Goal: Task Accomplishment & Management: Complete application form

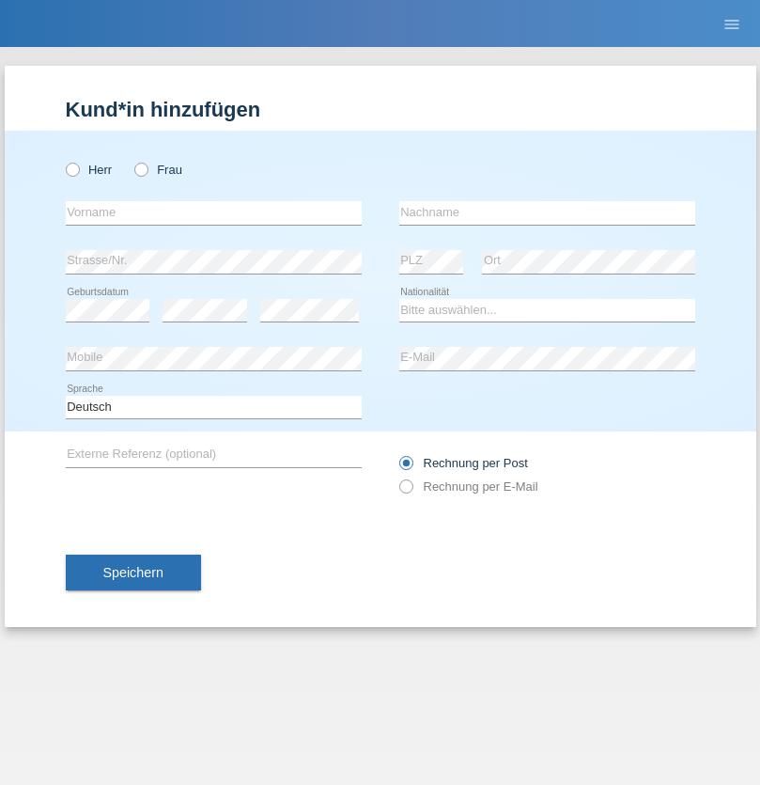
radio input "true"
click at [213, 212] on input "text" at bounding box center [214, 212] width 296 height 23
type input "Amr"
click at [547, 212] on input "text" at bounding box center [547, 212] width 296 height 23
type input "Abouelwafa"
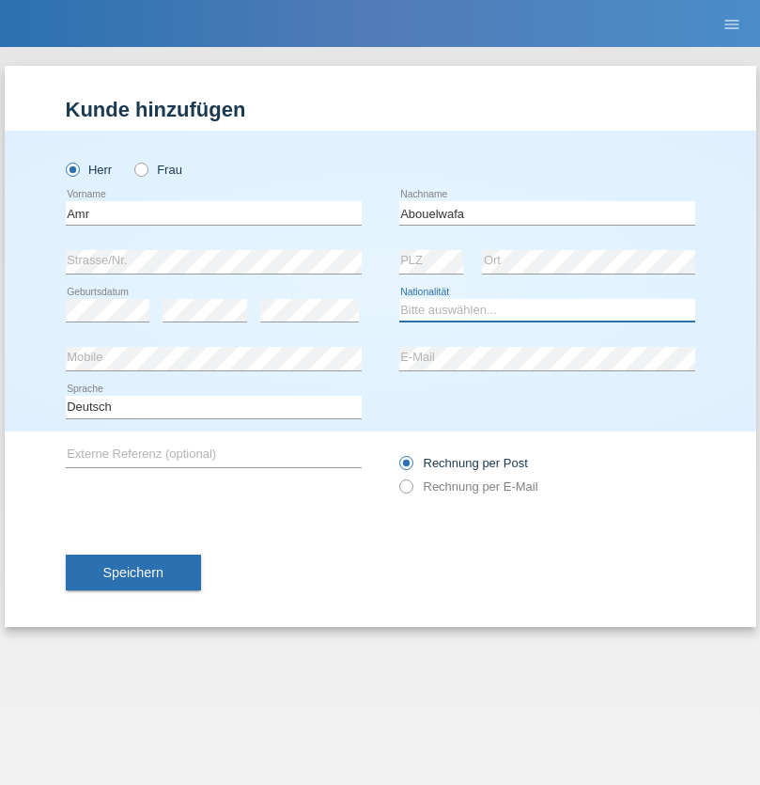
select select "CH"
radio input "true"
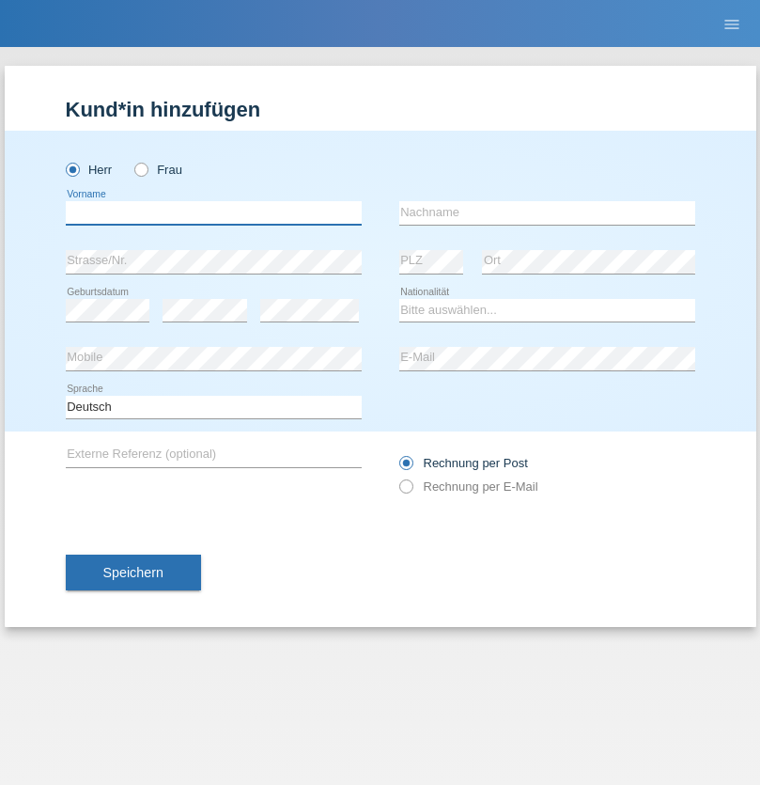
click at [213, 212] on input "text" at bounding box center [214, 212] width 296 height 23
type input "Amr"
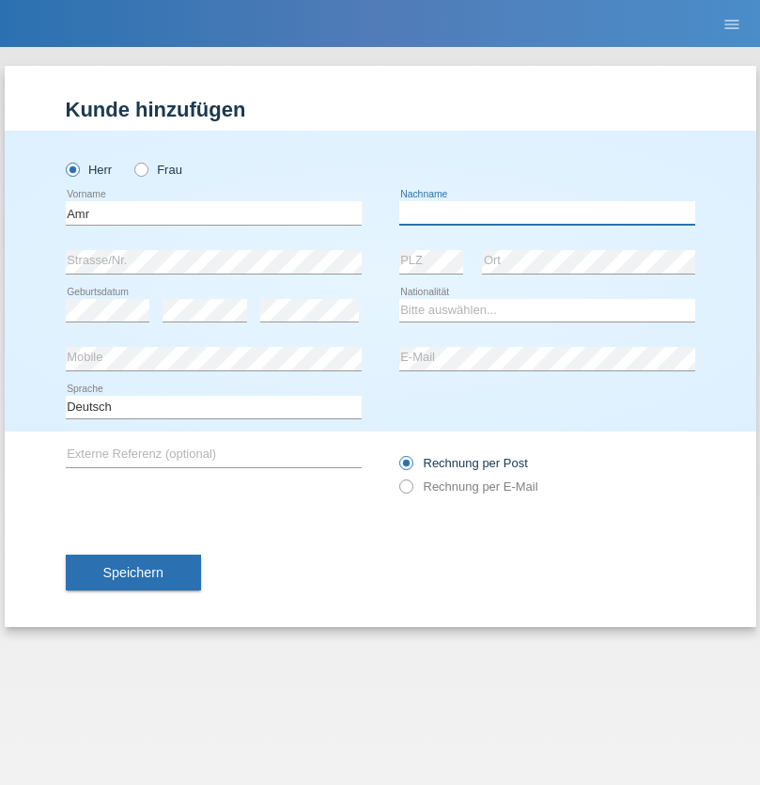
click at [547, 212] on input "text" at bounding box center [547, 212] width 296 height 23
type input "Abouelwafa"
select select "CH"
radio input "true"
click at [213, 212] on input "text" at bounding box center [214, 212] width 296 height 23
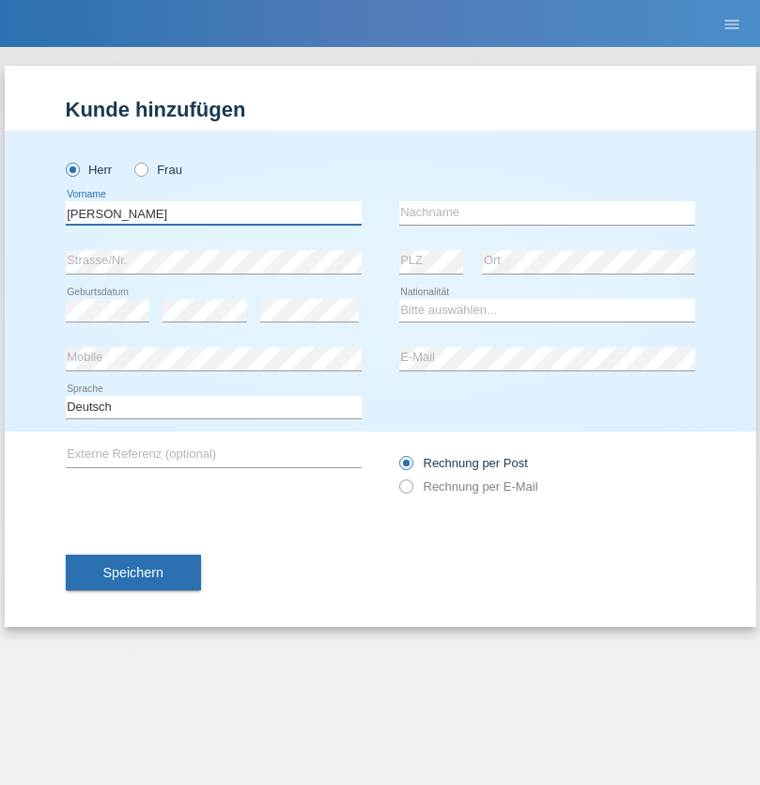
type input "Jörg"
click at [547, 212] on input "text" at bounding box center [547, 212] width 296 height 23
type input "Traksel"
select select "DE"
select select "C"
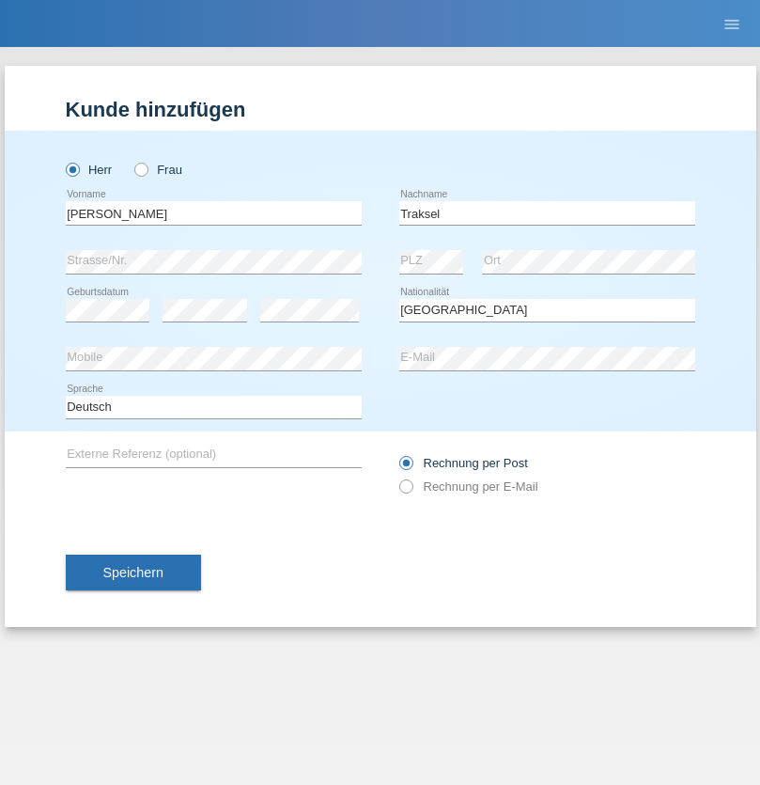
select select "01"
select select "07"
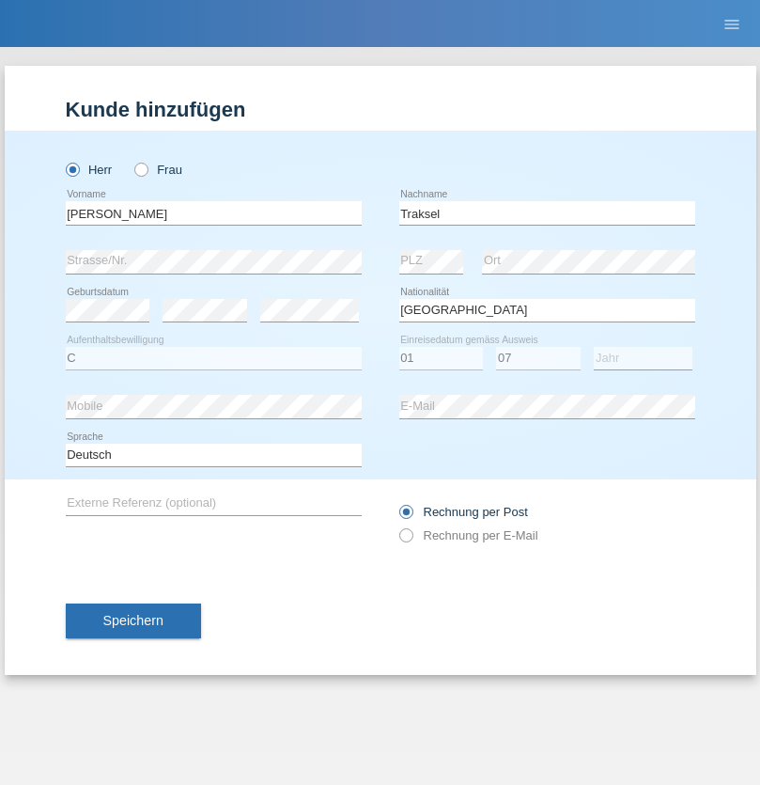
select select "2008"
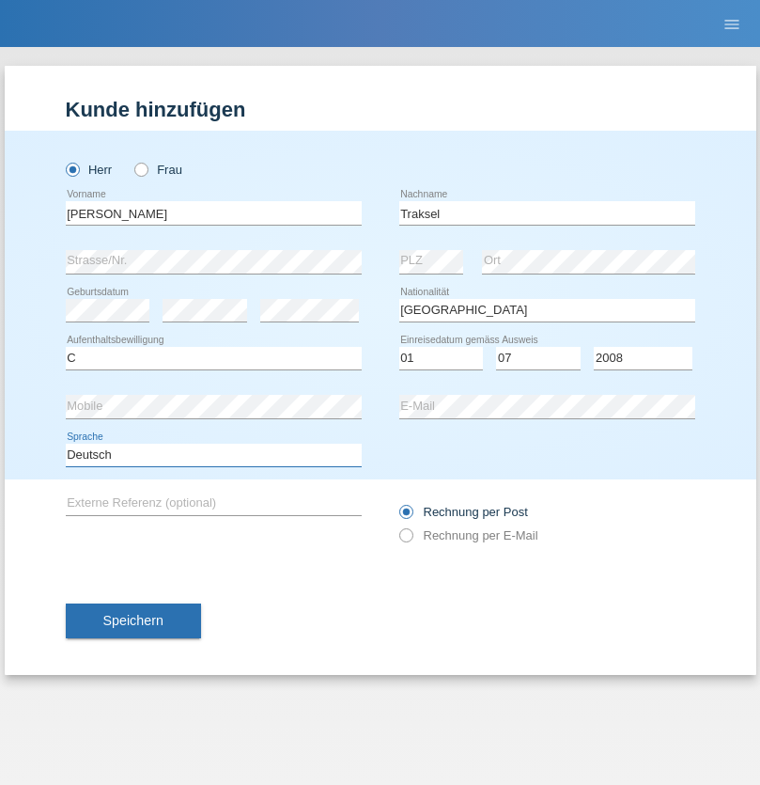
select select "en"
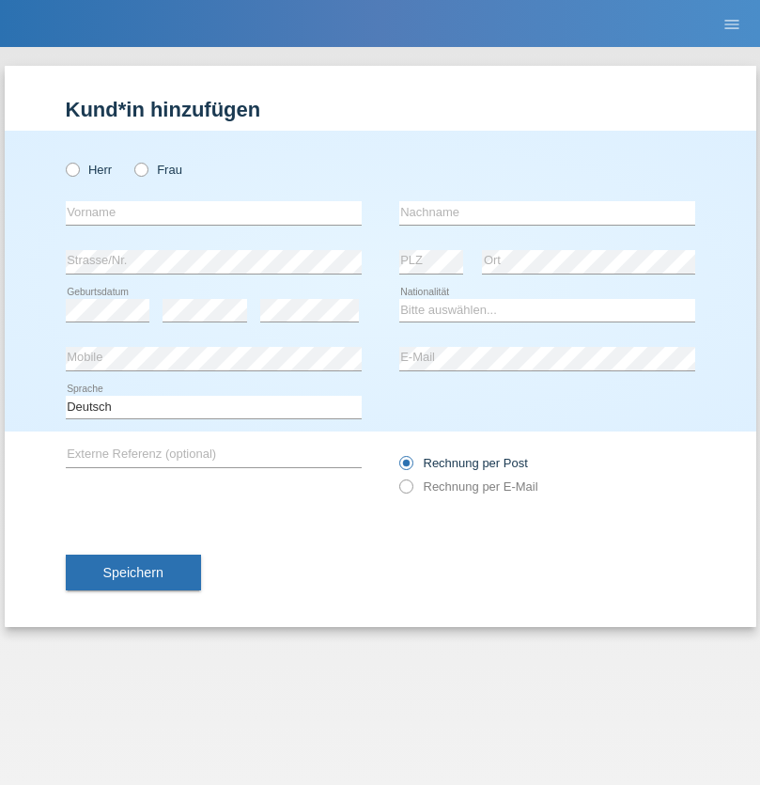
radio input "true"
select select "RS"
select select "C"
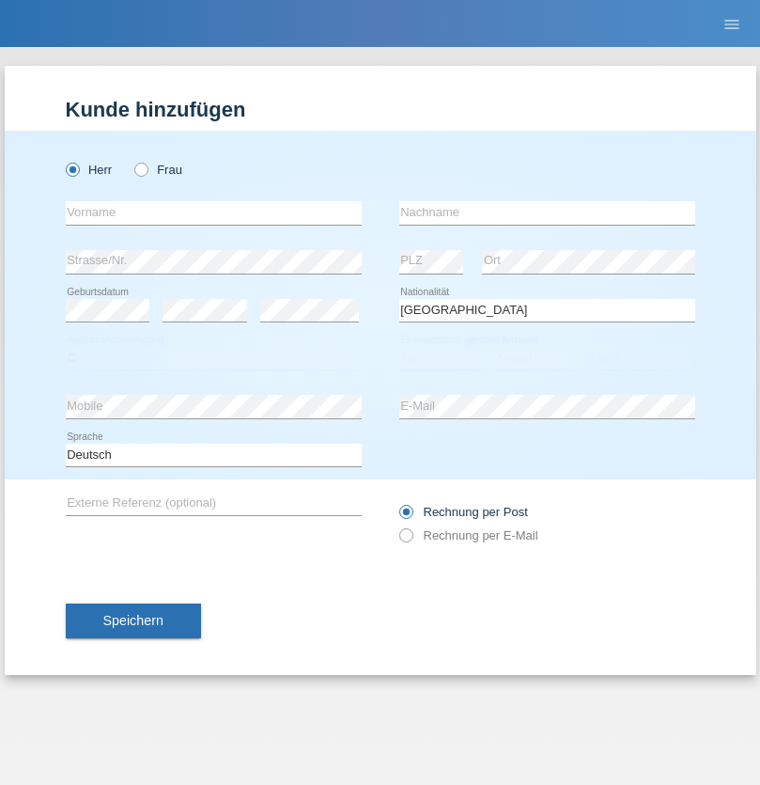
select select "08"
select select "10"
select select "2006"
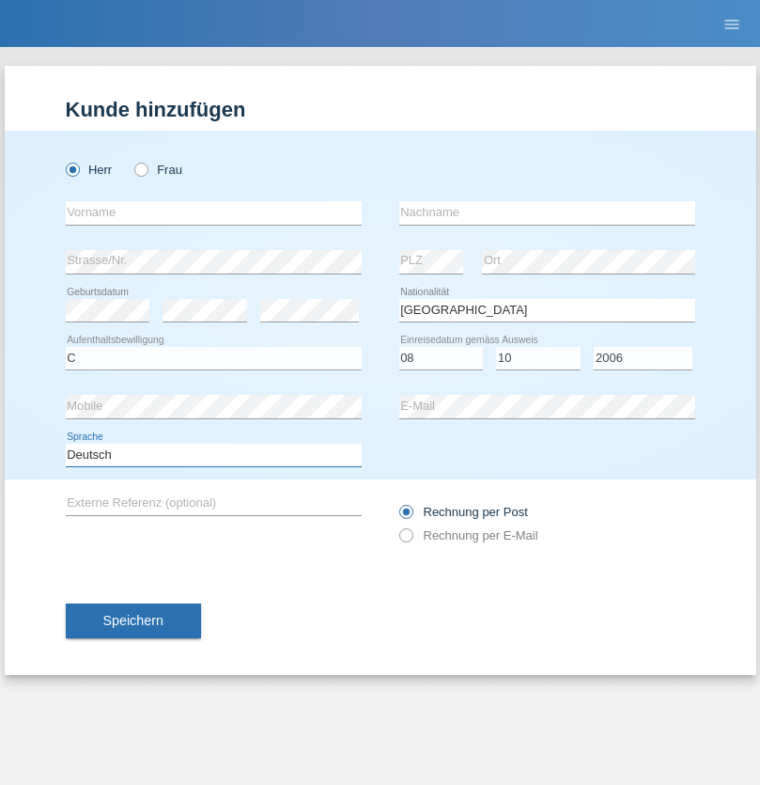
select select "en"
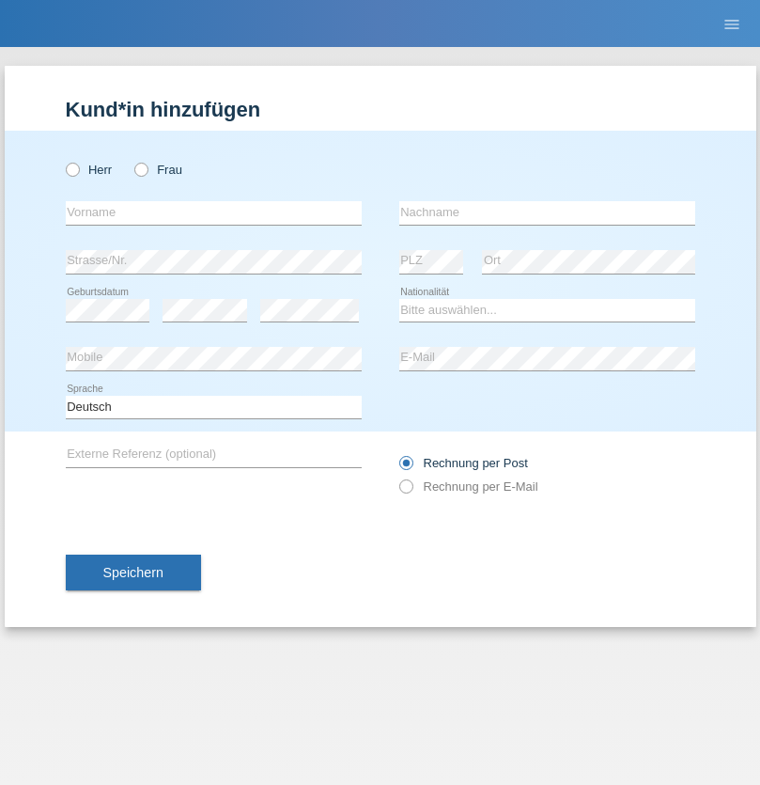
radio input "true"
click at [213, 212] on input "text" at bounding box center [214, 212] width 296 height 23
type input "Sladjan"
click at [547, 212] on input "text" at bounding box center [547, 212] width 296 height 23
type input "Pejic"
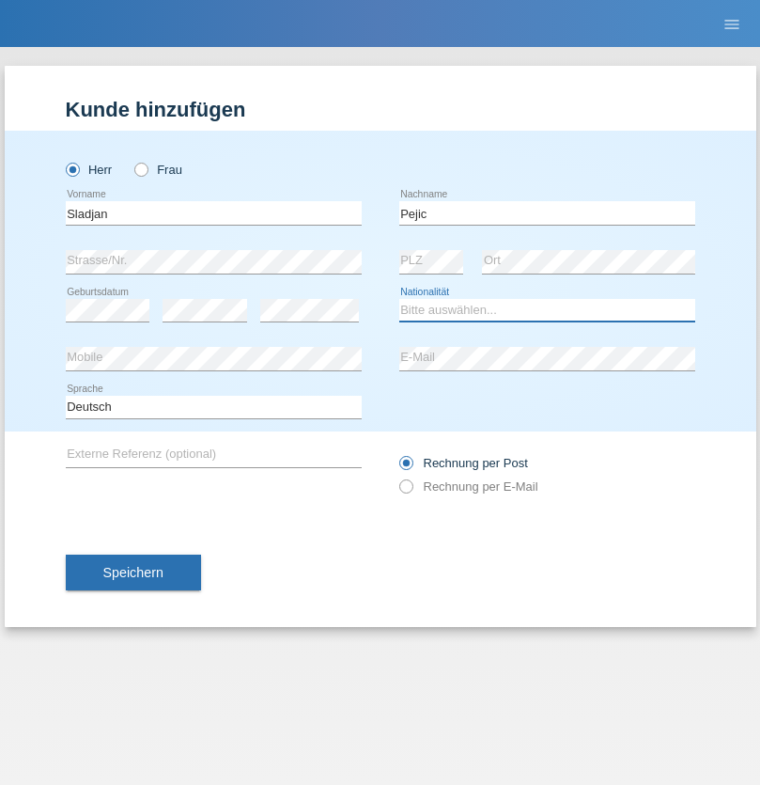
select select "CH"
radio input "true"
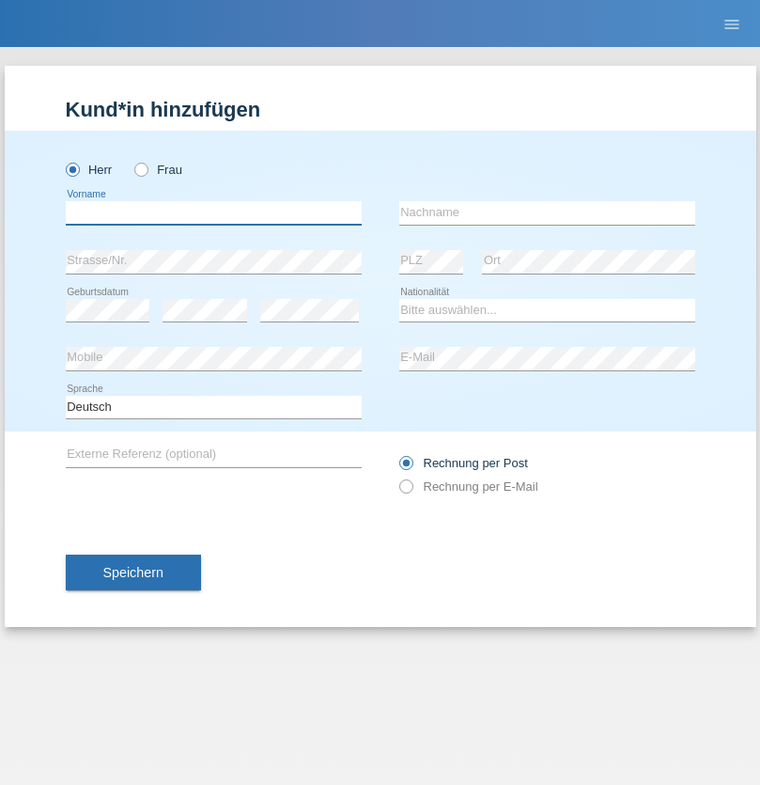
click at [213, 212] on input "text" at bounding box center [214, 212] width 296 height 23
type input "Mohammad Qais"
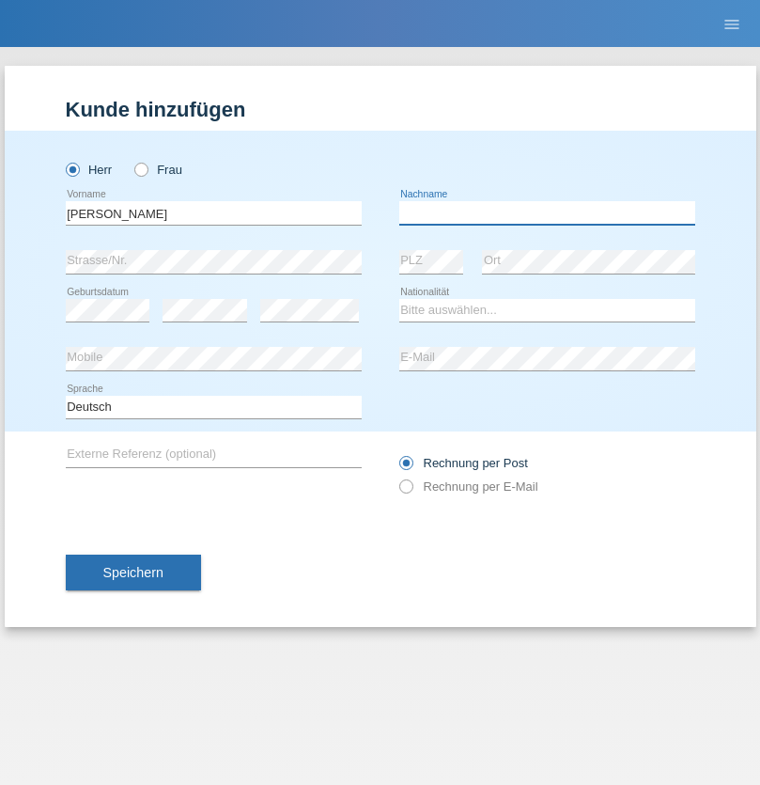
click at [547, 212] on input "text" at bounding box center [547, 212] width 296 height 23
type input "Nemani"
select select "AF"
select select "C"
select select "02"
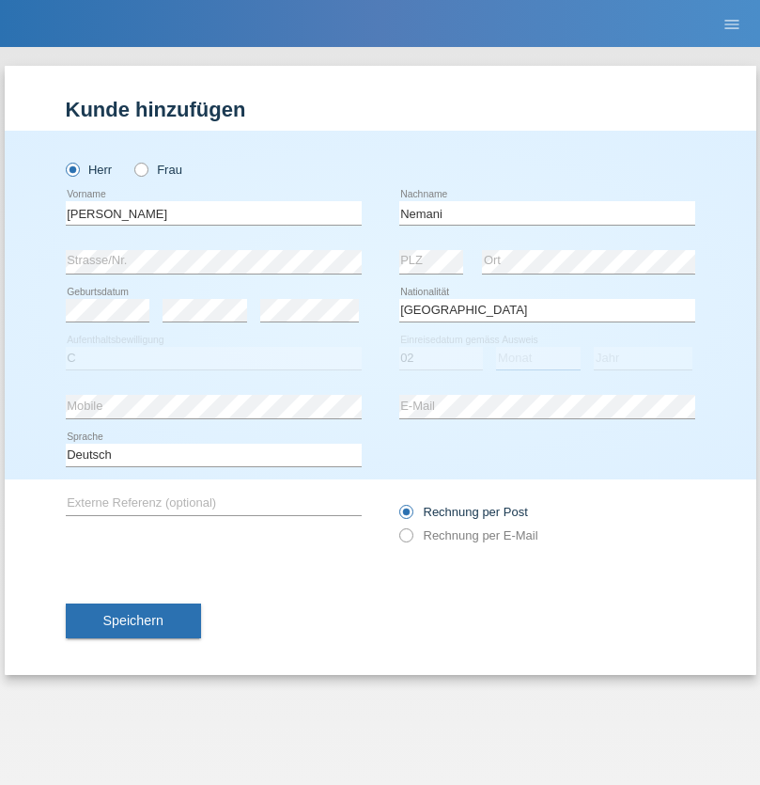
select select "01"
select select "2021"
